Goal: Task Accomplishment & Management: Use online tool/utility

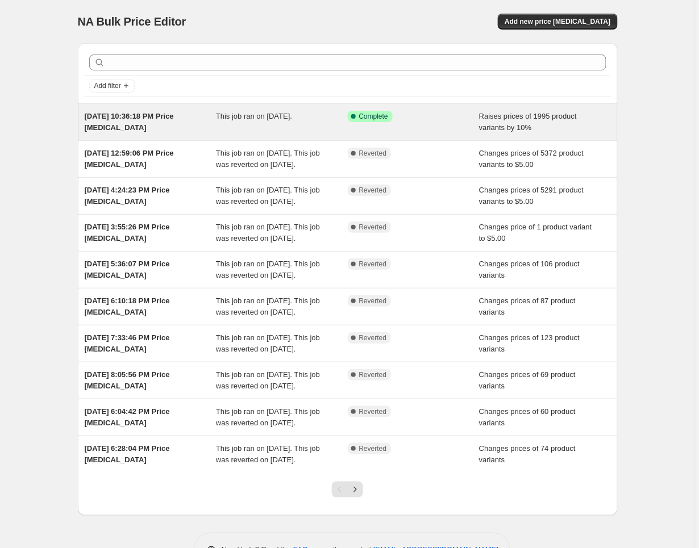
click at [203, 124] on div "[DATE] 10:36:18 PM Price [MEDICAL_DATA]" at bounding box center [151, 122] width 132 height 23
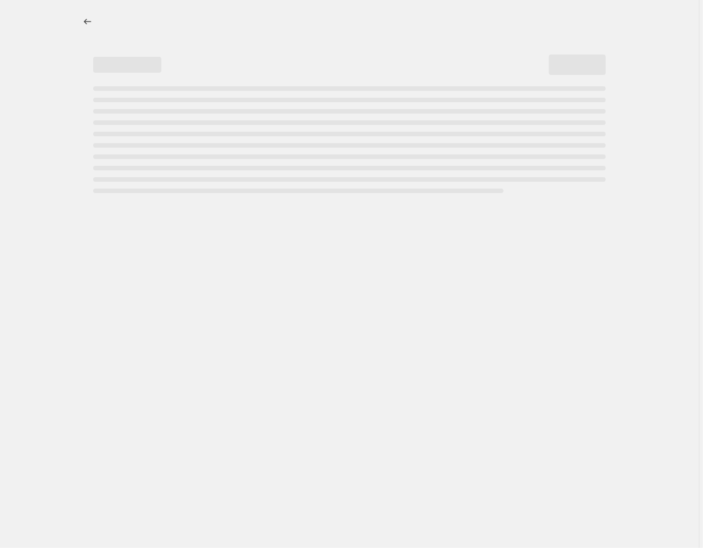
select select "percentage"
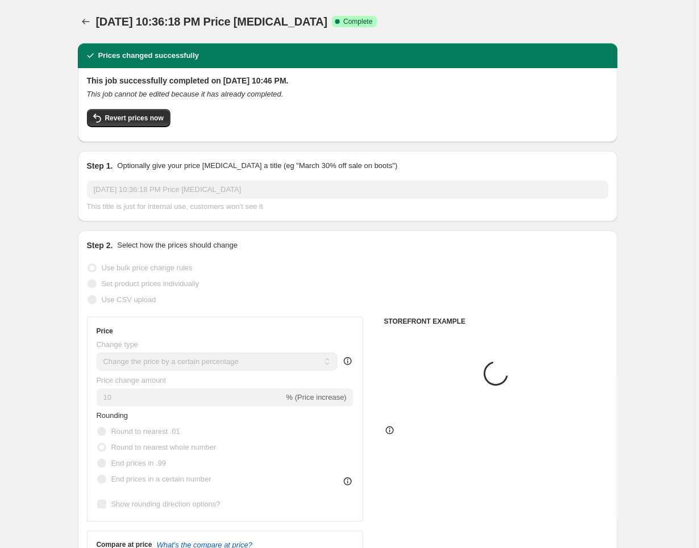
select select "collection"
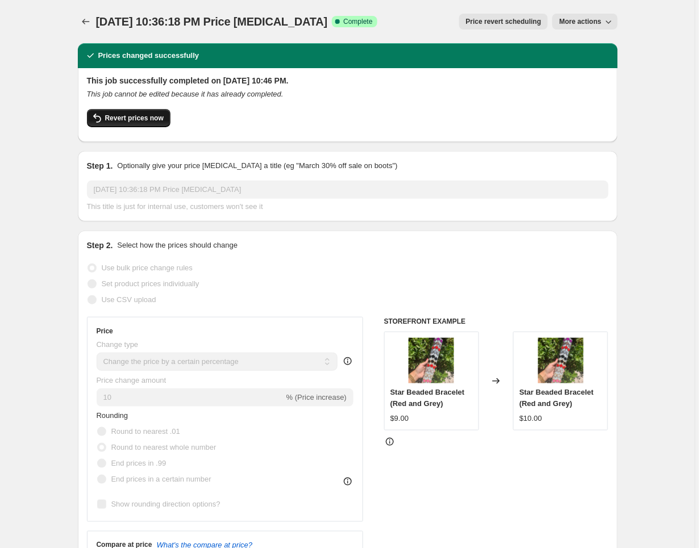
click at [164, 117] on span "Revert prices now" at bounding box center [134, 118] width 59 height 9
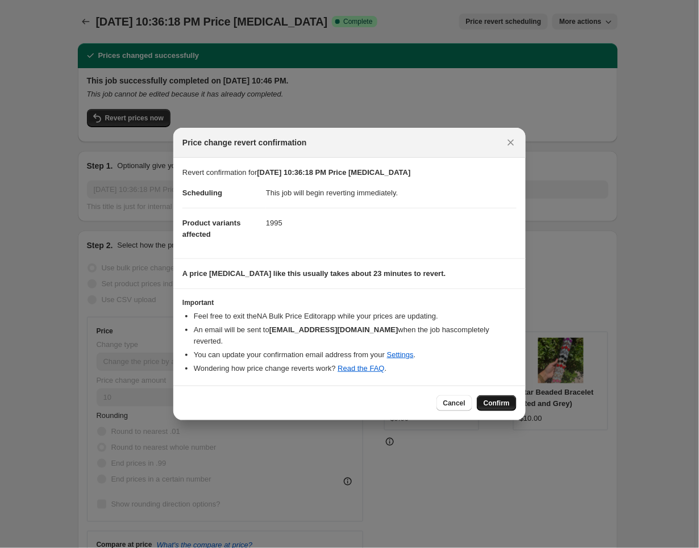
click at [493, 402] on span "Confirm" at bounding box center [497, 403] width 26 height 9
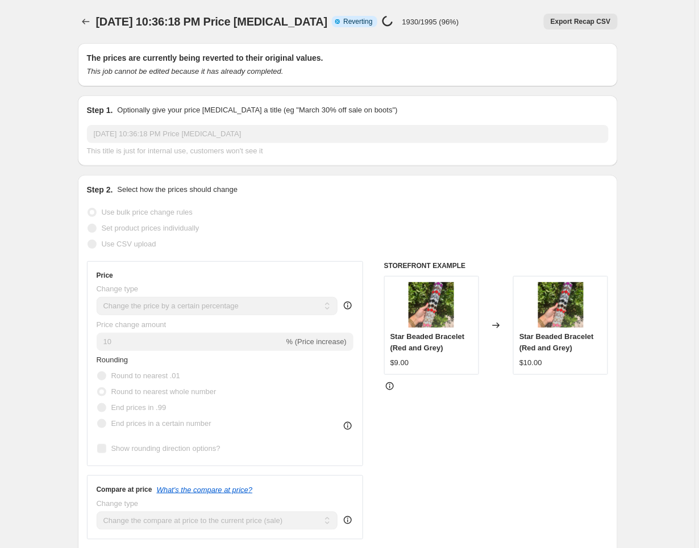
select select "percentage"
select select "collection"
